Goal: Find contact information: Find contact information

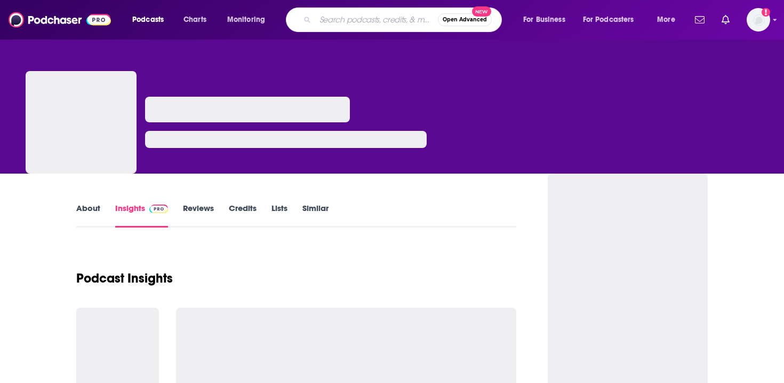
type input "Energized with Dr. Mariza"
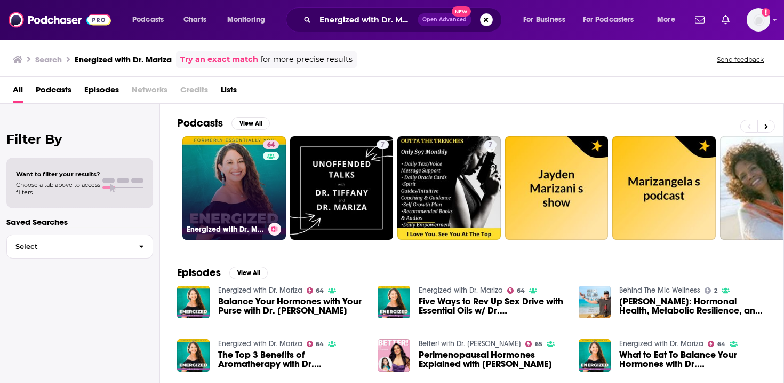
click at [241, 191] on link "64 Energized with Dr. [PERSON_NAME]" at bounding box center [234, 188] width 104 height 104
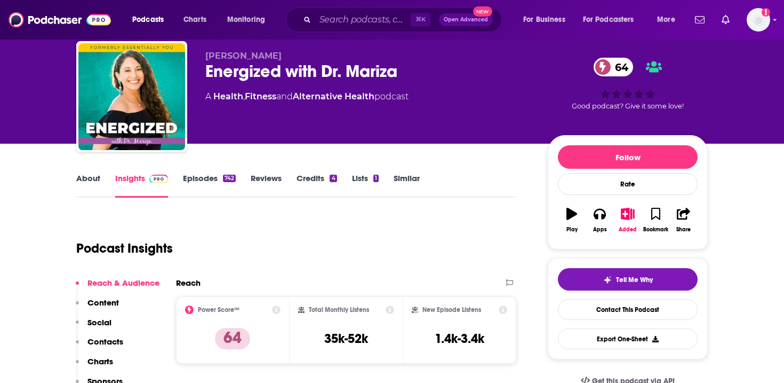
scroll to position [50, 0]
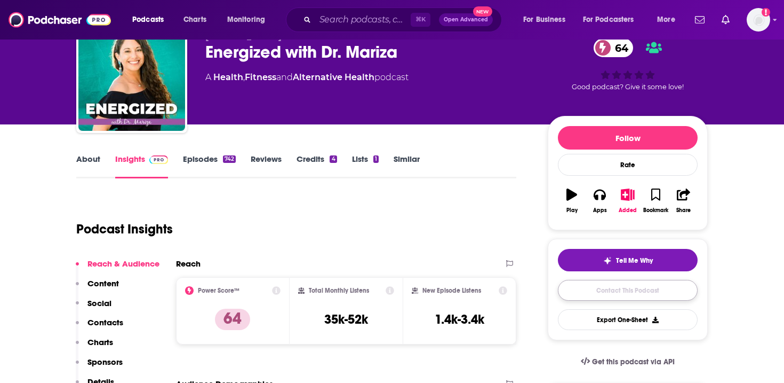
click at [571, 292] on link "Contact This Podcast" at bounding box center [628, 290] width 140 height 21
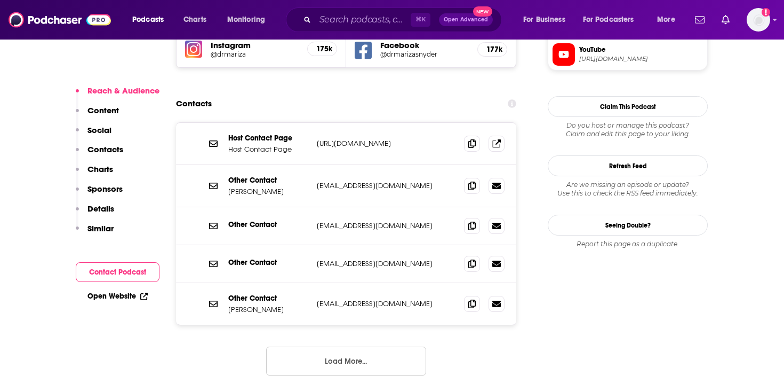
scroll to position [1017, 0]
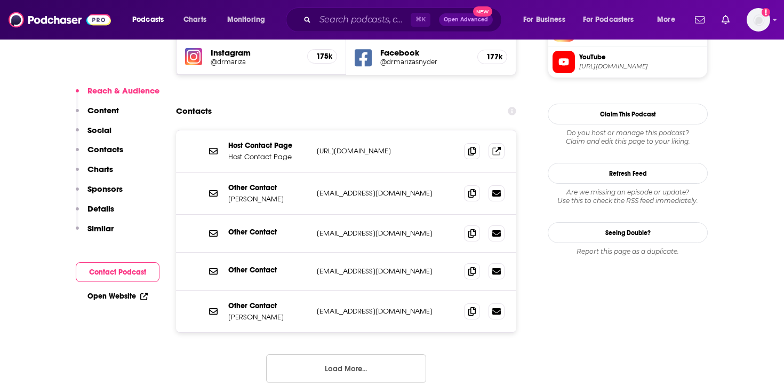
click at [375, 354] on button "Load More..." at bounding box center [346, 368] width 160 height 29
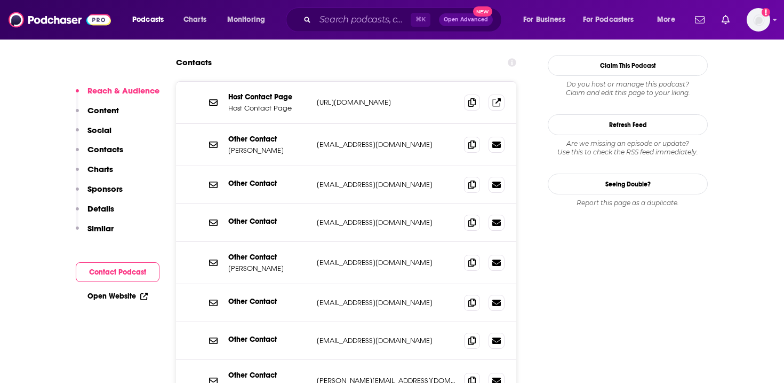
scroll to position [1064, 0]
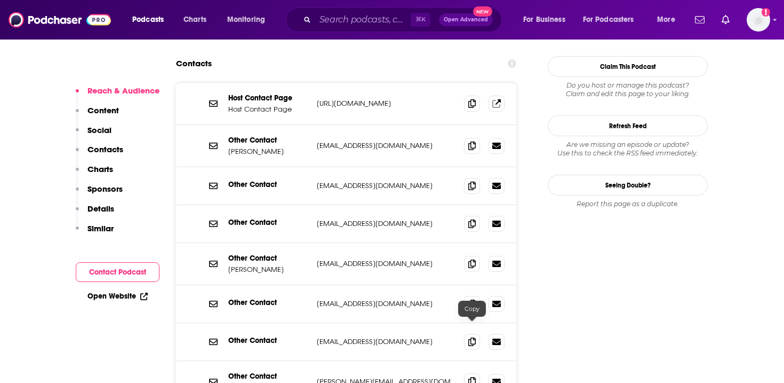
click at [473, 377] on icon at bounding box center [471, 381] width 7 height 9
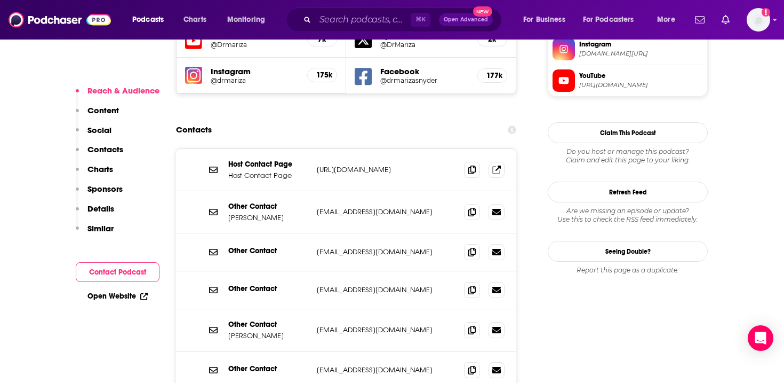
scroll to position [998, 0]
click at [475, 208] on icon at bounding box center [471, 212] width 7 height 9
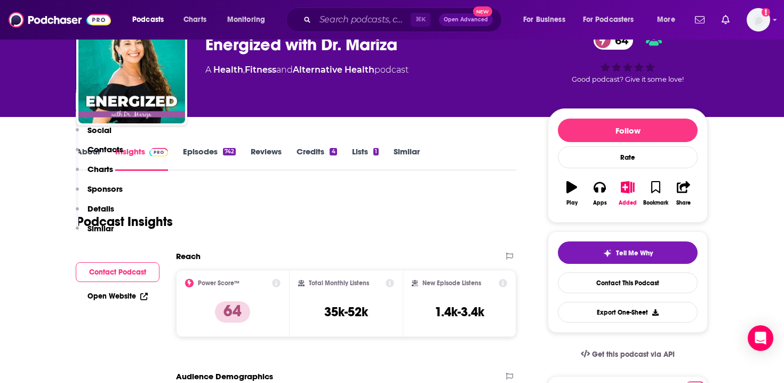
scroll to position [0, 0]
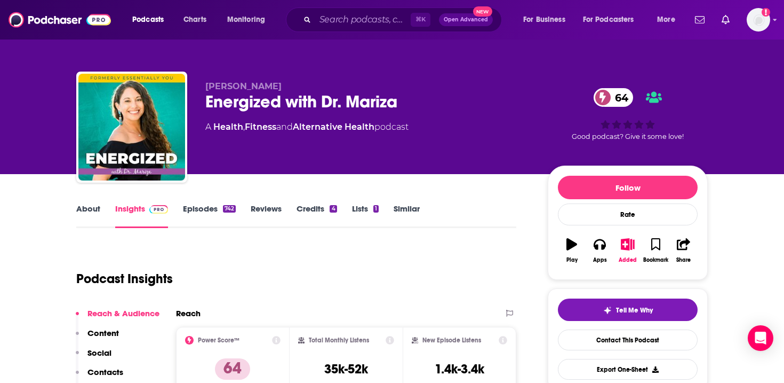
click at [89, 209] on link "About" at bounding box center [88, 215] width 24 height 25
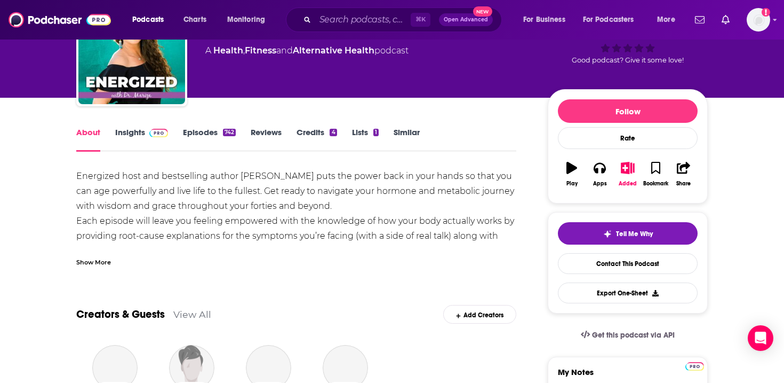
scroll to position [87, 0]
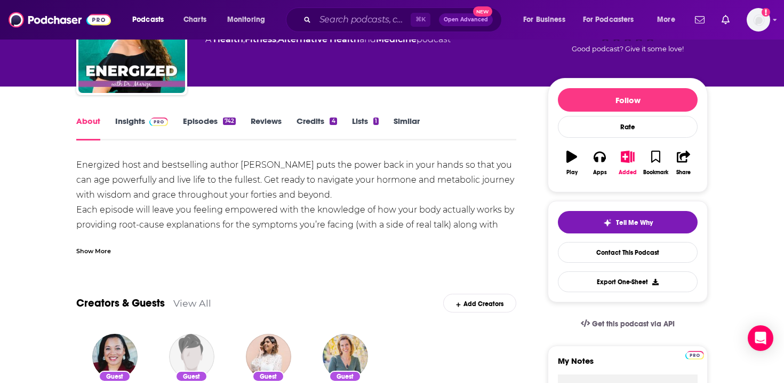
click at [107, 249] on div "Show More" at bounding box center [93, 250] width 35 height 10
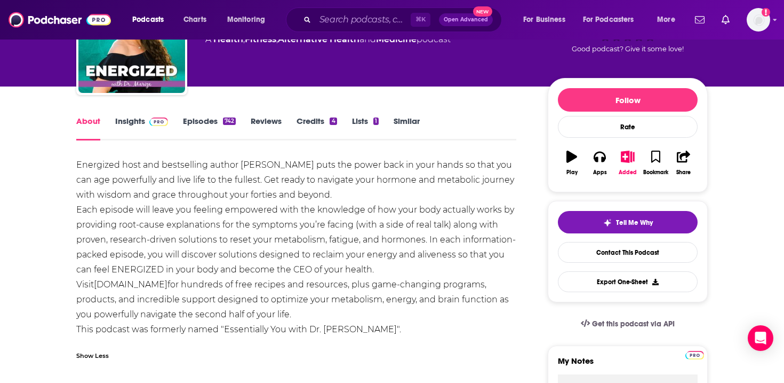
scroll to position [102, 0]
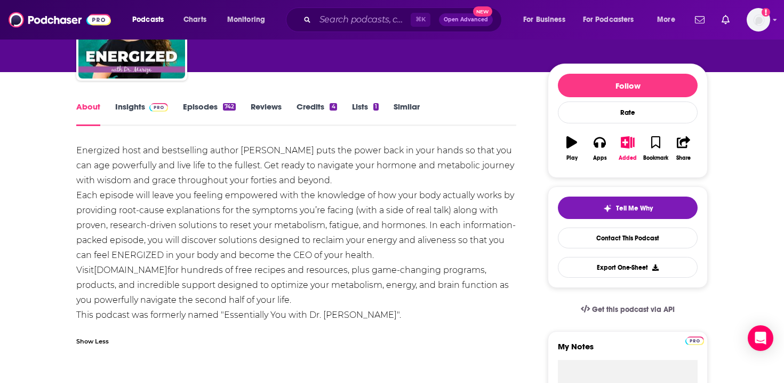
drag, startPoint x: 386, startPoint y: 254, endPoint x: 68, endPoint y: 146, distance: 335.4
copy div "Energized host and bestselling author [PERSON_NAME] puts the power back in your…"
